Goal: Navigation & Orientation: Find specific page/section

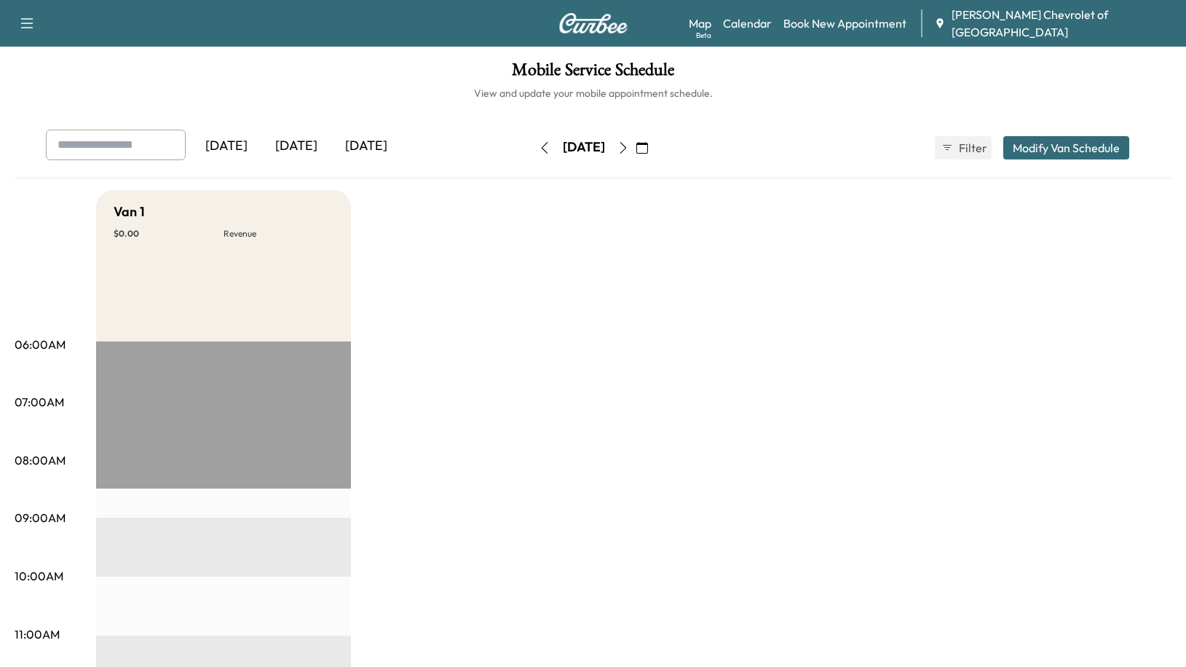
click at [629, 147] on icon "button" at bounding box center [623, 148] width 12 height 12
click at [636, 147] on div "[DATE]" at bounding box center [583, 147] width 103 height 23
click at [629, 147] on icon "button" at bounding box center [623, 148] width 12 height 12
click at [539, 149] on icon "button" at bounding box center [545, 148] width 12 height 12
click at [532, 149] on button "button" at bounding box center [544, 147] width 25 height 23
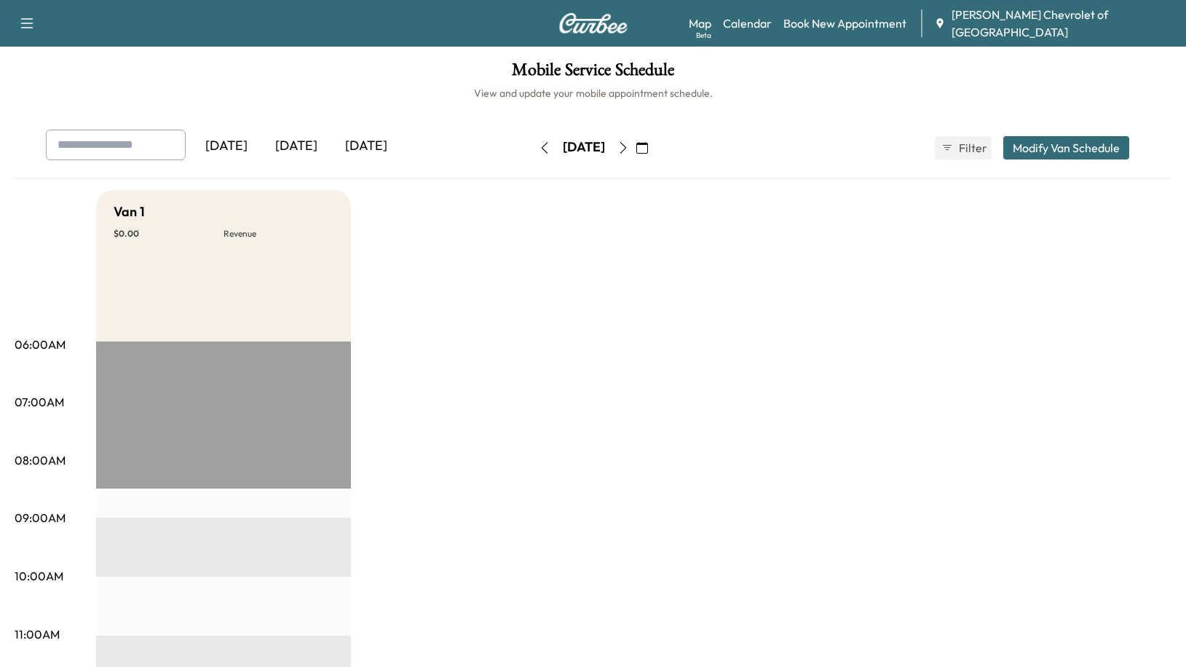
click at [539, 149] on icon "button" at bounding box center [545, 148] width 12 height 12
click at [648, 143] on icon "button" at bounding box center [642, 148] width 12 height 12
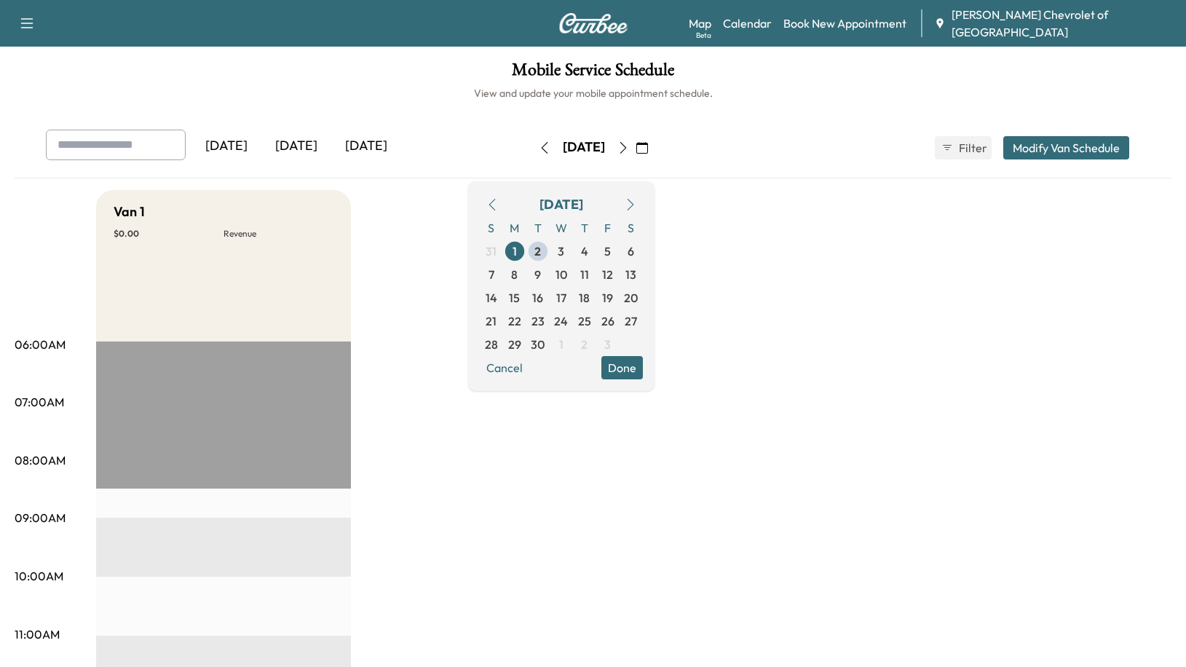
click at [629, 151] on icon "button" at bounding box center [623, 148] width 12 height 12
